Goal: Information Seeking & Learning: Find specific fact

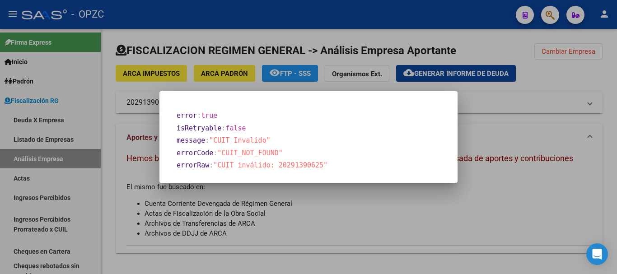
click at [117, 113] on div at bounding box center [308, 137] width 617 height 274
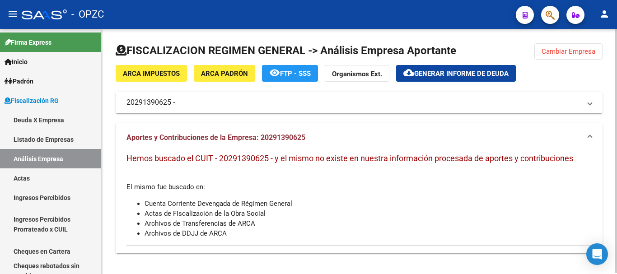
click at [159, 100] on mat-panel-title "20291390625 -" at bounding box center [354, 103] width 455 height 10
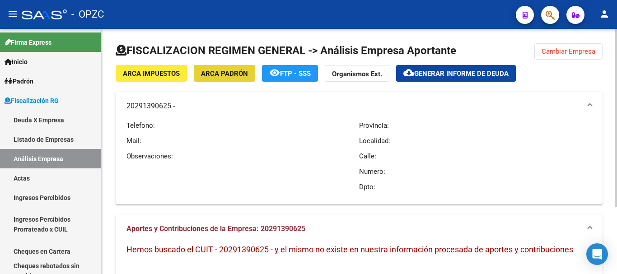
click at [239, 74] on span "ARCA Padrón" at bounding box center [224, 74] width 47 height 8
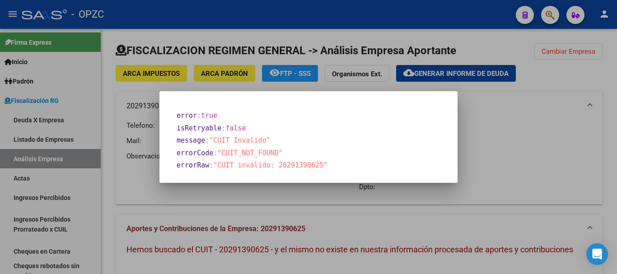
click at [282, 72] on div at bounding box center [308, 137] width 617 height 274
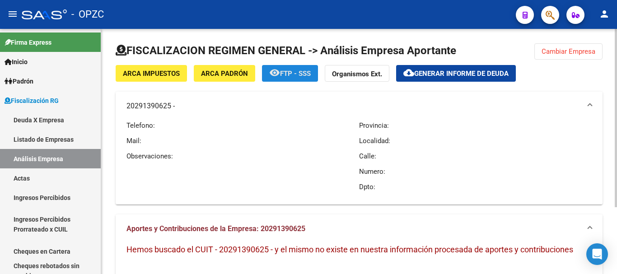
click at [278, 74] on mat-icon "remove_red_eye" at bounding box center [274, 72] width 11 height 11
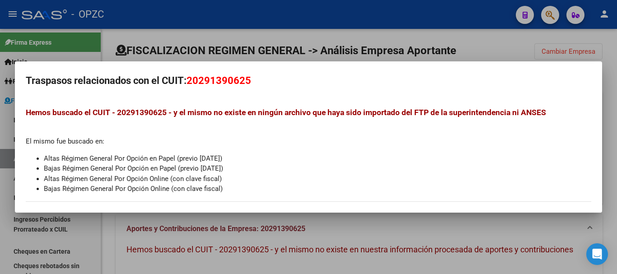
click at [266, 94] on mat-dialog-container "Traspasos relacionados con el CUIT: 20291390625 Hemos buscado el CUIT - 2029139…" at bounding box center [308, 136] width 587 height 151
click at [484, 42] on div at bounding box center [308, 137] width 617 height 274
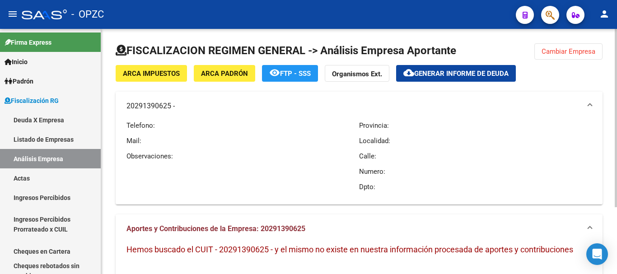
click at [221, 249] on span "Hemos buscado el CUIT - 20291390625 - y el mismo no existe en nuestra informaci…" at bounding box center [350, 249] width 447 height 9
drag, startPoint x: 223, startPoint y: 247, endPoint x: 255, endPoint y: 248, distance: 32.1
click at [255, 248] on span "Hemos buscado el CUIT - 20291390625 - y el mismo no existe en nuestra informaci…" at bounding box center [350, 249] width 447 height 9
drag, startPoint x: 212, startPoint y: 248, endPoint x: 245, endPoint y: 263, distance: 36.0
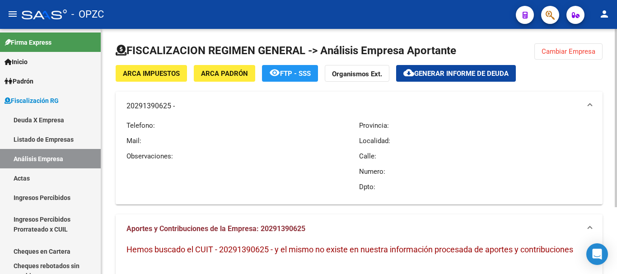
click at [440, 140] on p "Localidad:" at bounding box center [475, 141] width 233 height 10
drag, startPoint x: 220, startPoint y: 249, endPoint x: 269, endPoint y: 247, distance: 49.8
click at [269, 247] on span "Hemos buscado el CUIT - 20291390625 - y el mismo no existe en nuestra informaci…" at bounding box center [350, 249] width 447 height 9
copy span "20291390625"
click at [583, 52] on span "Cambiar Empresa" at bounding box center [569, 51] width 54 height 8
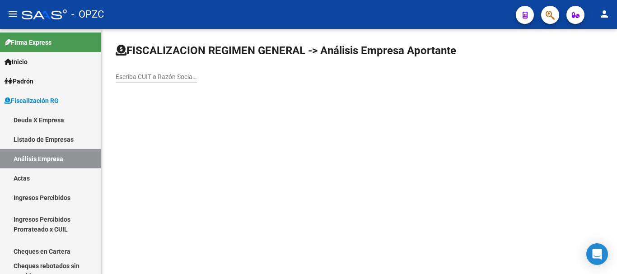
click at [172, 78] on input "Escriba CUIT o Razón Social para buscar" at bounding box center [156, 77] width 81 height 8
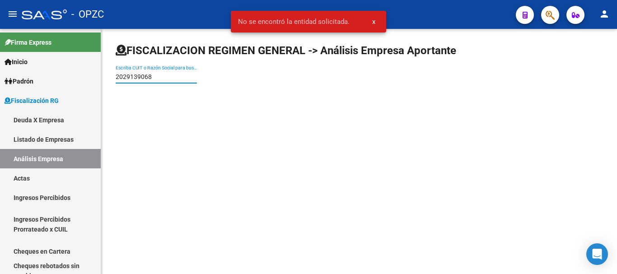
type input "20291390685"
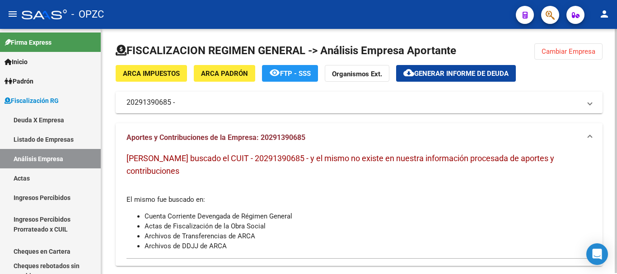
click at [168, 70] on span "ARCA Impuestos" at bounding box center [151, 74] width 57 height 8
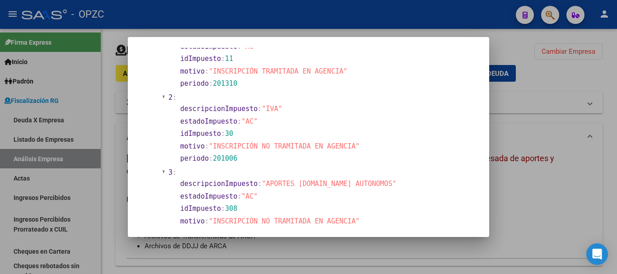
scroll to position [994, 0]
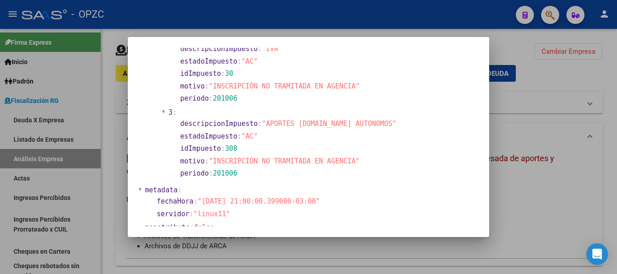
click at [544, 212] on div at bounding box center [308, 137] width 617 height 274
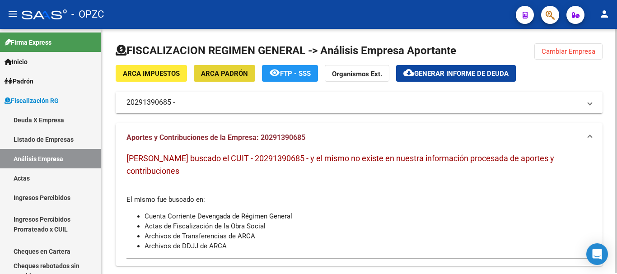
click at [235, 70] on span "ARCA Padrón" at bounding box center [224, 74] width 47 height 8
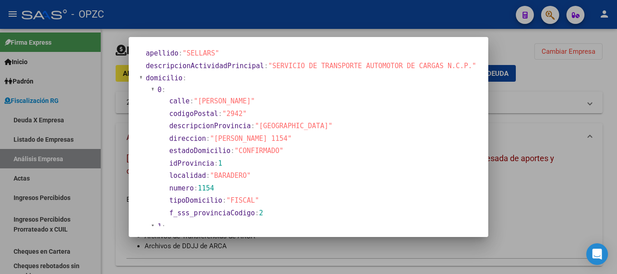
scroll to position [0, 0]
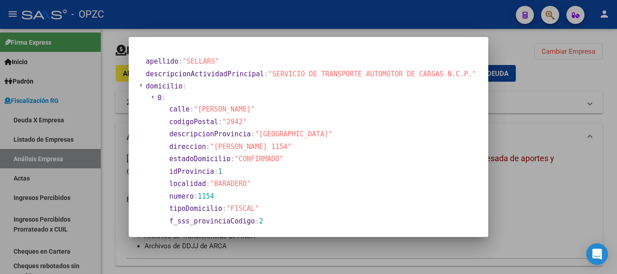
click at [438, 180] on section "localidad : "BARADERO"" at bounding box center [321, 184] width 305 height 10
drag, startPoint x: 209, startPoint y: 217, endPoint x: 103, endPoint y: 9, distance: 233.6
click at [103, 9] on div "apellido : "SELLARS" descripcionActividadPrincipal : "SERVICIO DE TRANSPORTE AU…" at bounding box center [308, 137] width 617 height 274
drag, startPoint x: 531, startPoint y: 209, endPoint x: 534, endPoint y: 214, distance: 6.5
drag, startPoint x: 534, startPoint y: 214, endPoint x: 517, endPoint y: 238, distance: 29.7
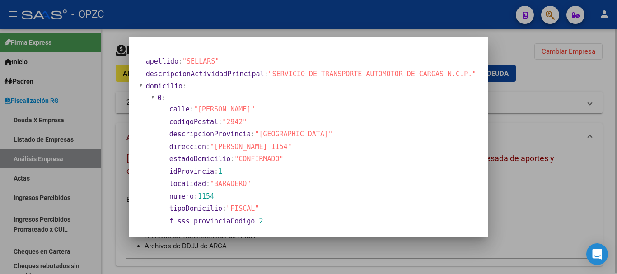
click at [517, 238] on div at bounding box center [308, 137] width 617 height 274
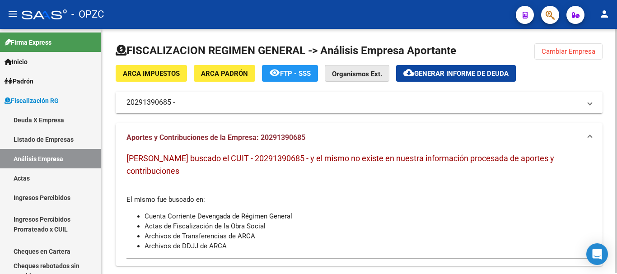
click at [371, 74] on strong "Organismos Ext." at bounding box center [357, 74] width 50 height 8
